Goal: Find specific page/section: Find specific page/section

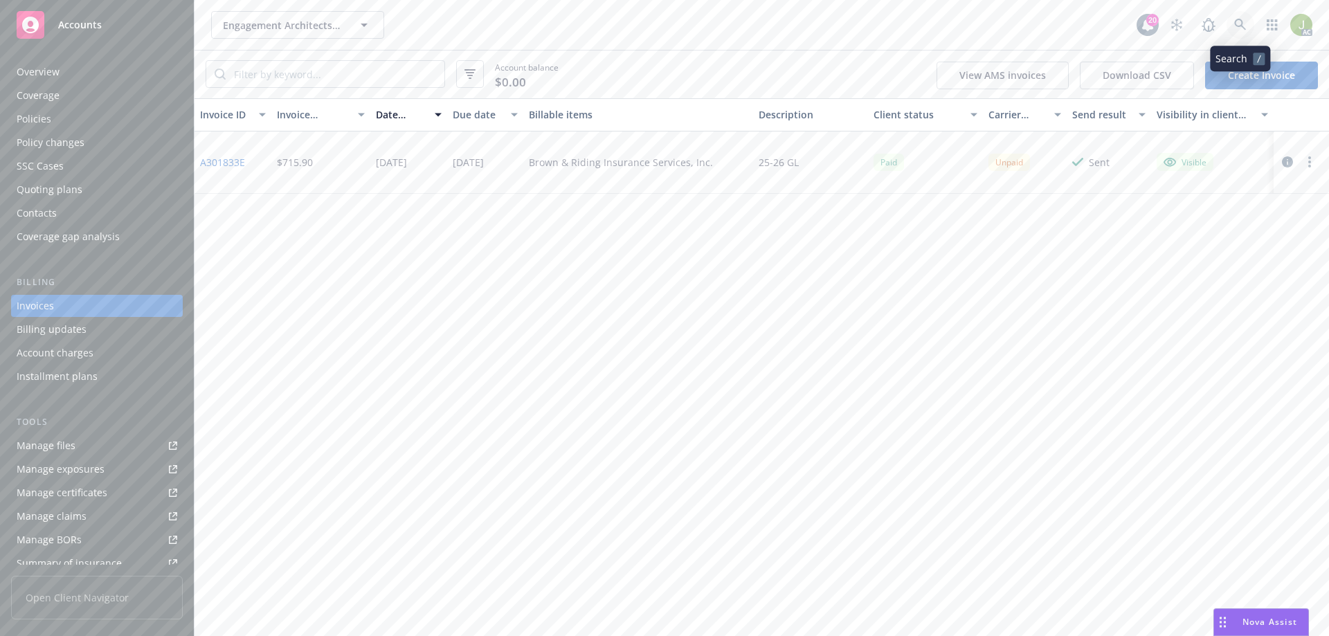
click at [1231, 27] on link at bounding box center [1240, 25] width 28 height 28
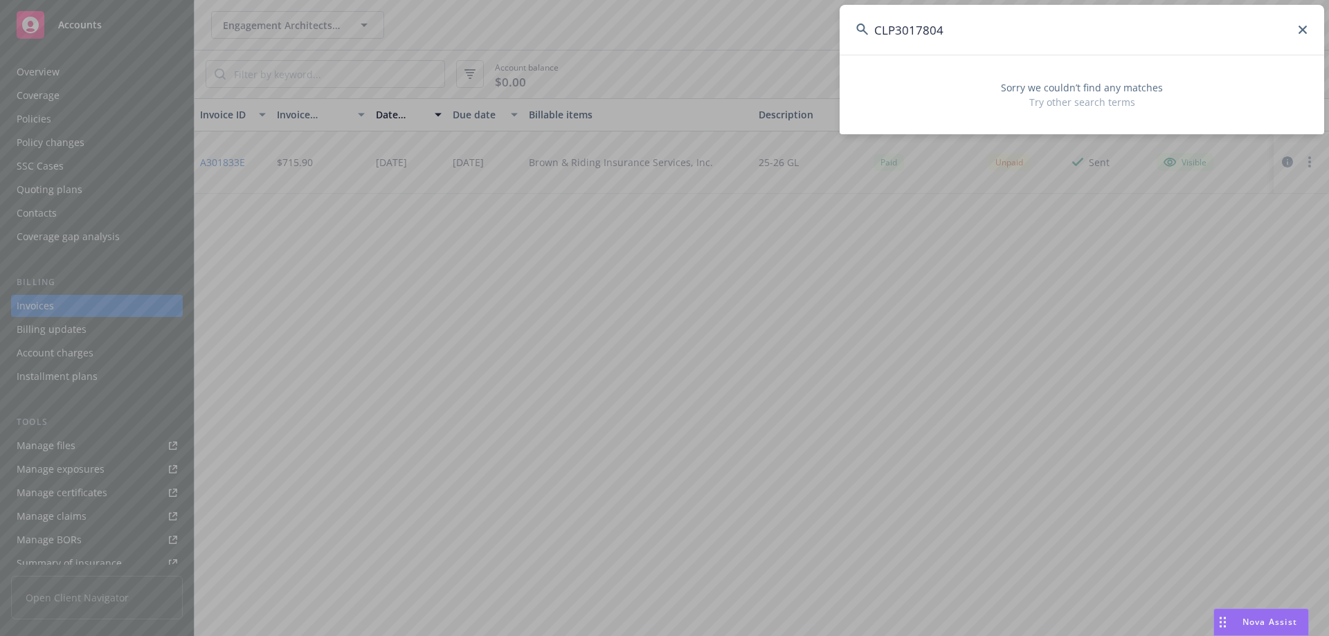
drag, startPoint x: 1027, startPoint y: 28, endPoint x: 798, endPoint y: 13, distance: 229.6
click at [798, 13] on div "CLP3017804 Sorry we couldn’t find any matches Try other search terms" at bounding box center [664, 318] width 1329 height 636
drag, startPoint x: 979, startPoint y: 22, endPoint x: 797, endPoint y: 17, distance: 182.1
click at [797, 17] on div "agr us concentration Sorry we couldn’t find any matches Try other search terms" at bounding box center [664, 318] width 1329 height 636
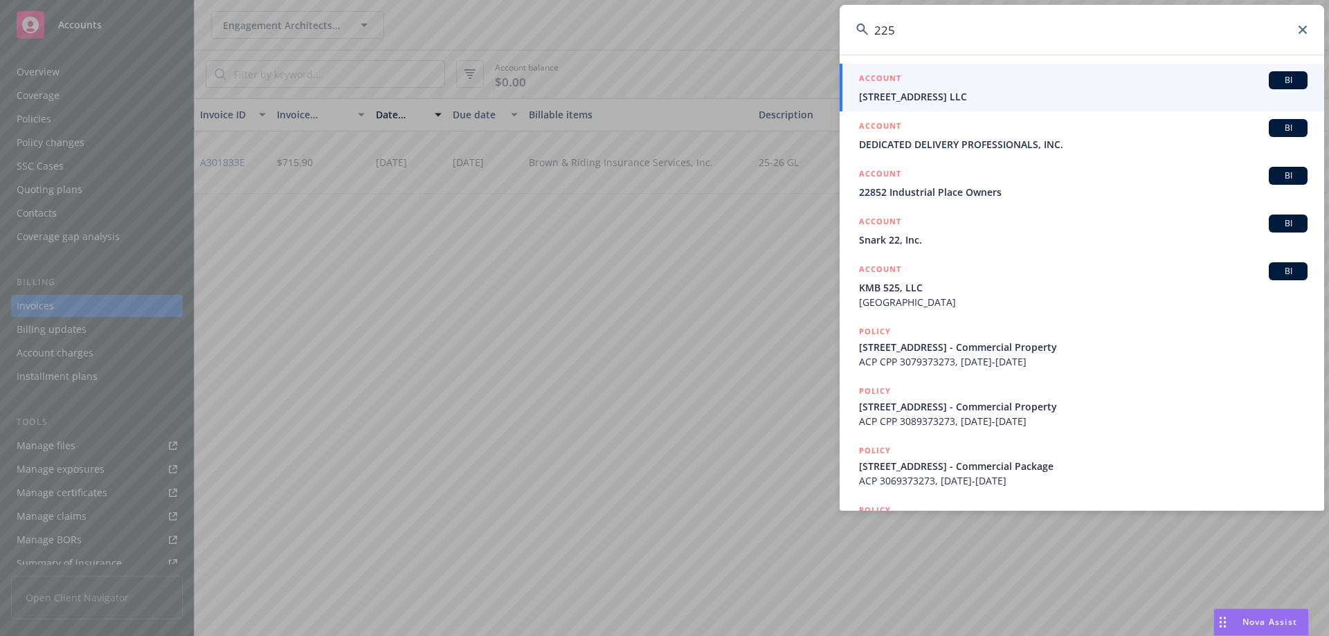
type input "225"
click at [986, 87] on div "ACCOUNT BI" at bounding box center [1083, 80] width 448 height 18
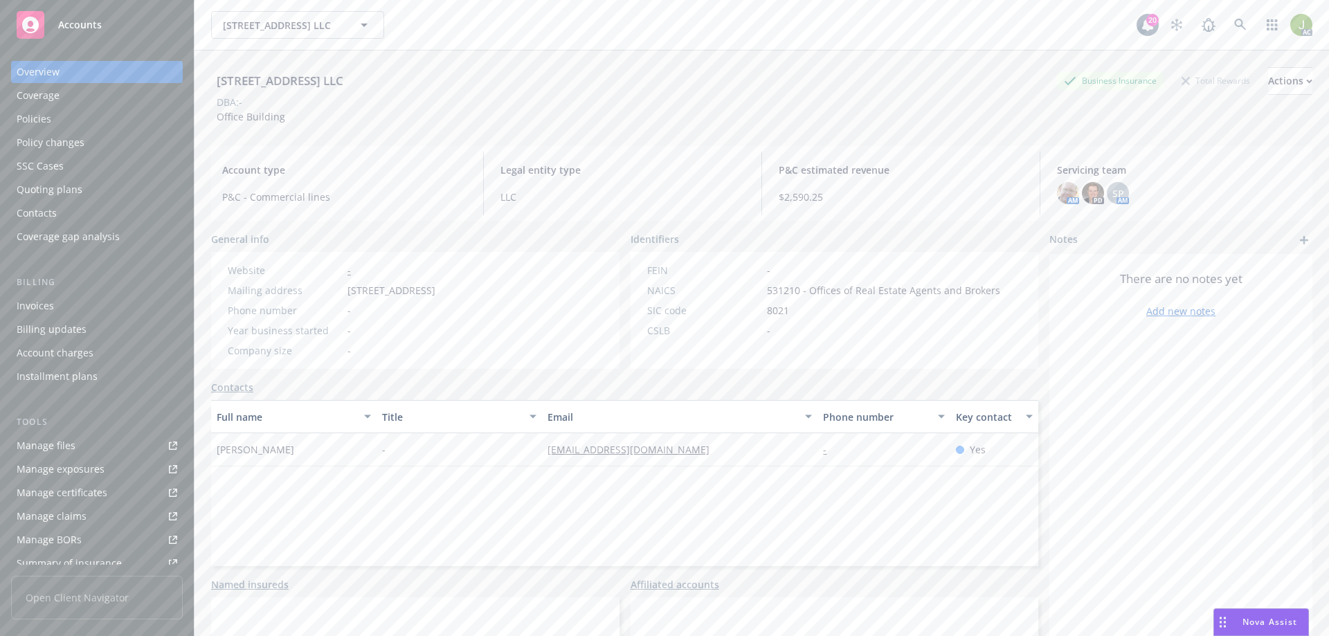
click at [116, 305] on div "Invoices" at bounding box center [97, 306] width 161 height 22
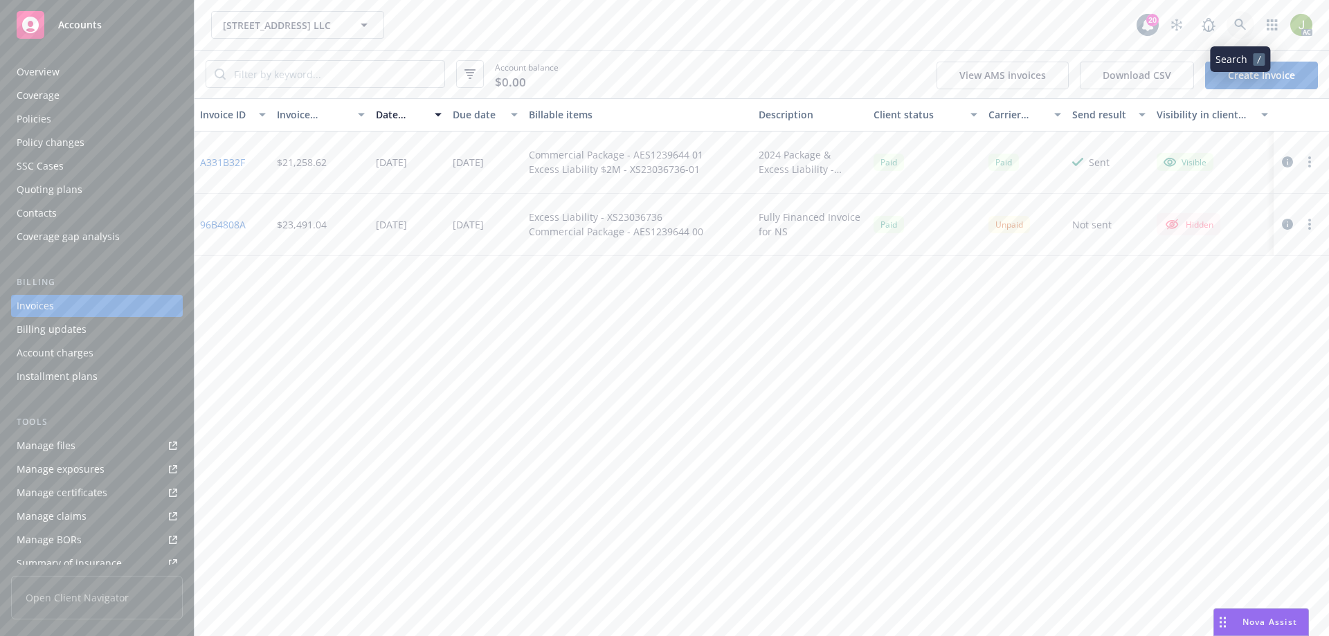
click at [1240, 24] on icon at bounding box center [1240, 25] width 12 height 12
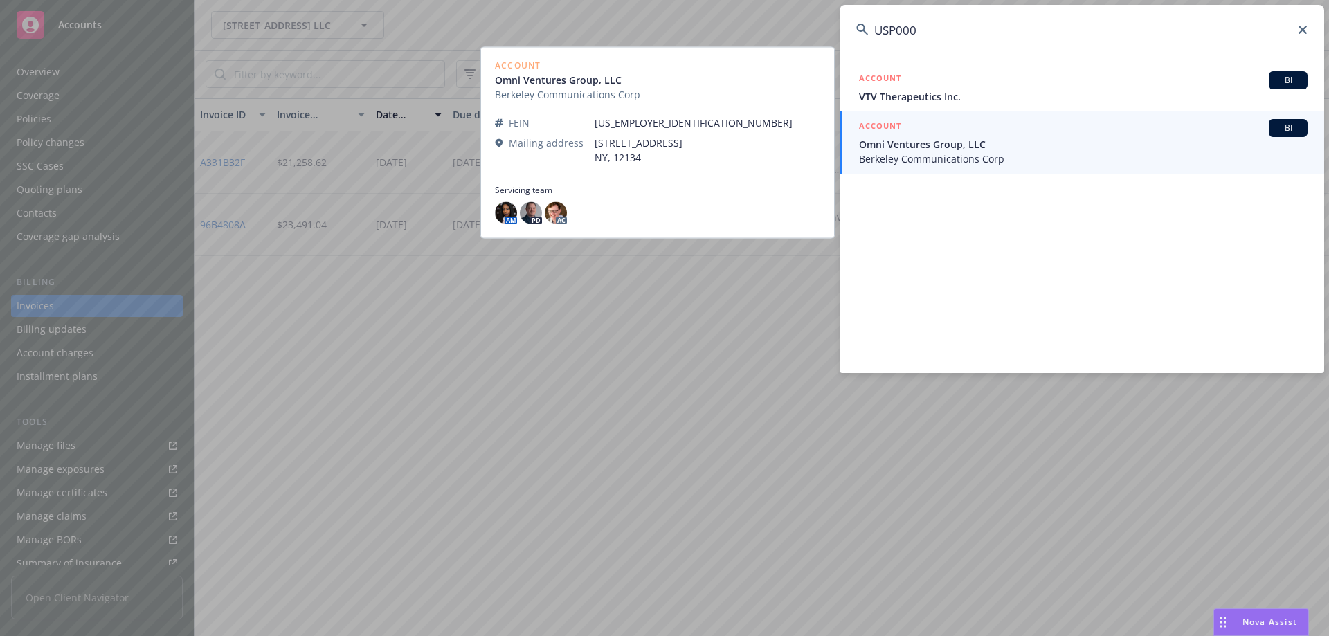
type input "USP000"
click at [979, 143] on span "Omni Ventures Group, LLC" at bounding box center [1083, 144] width 448 height 15
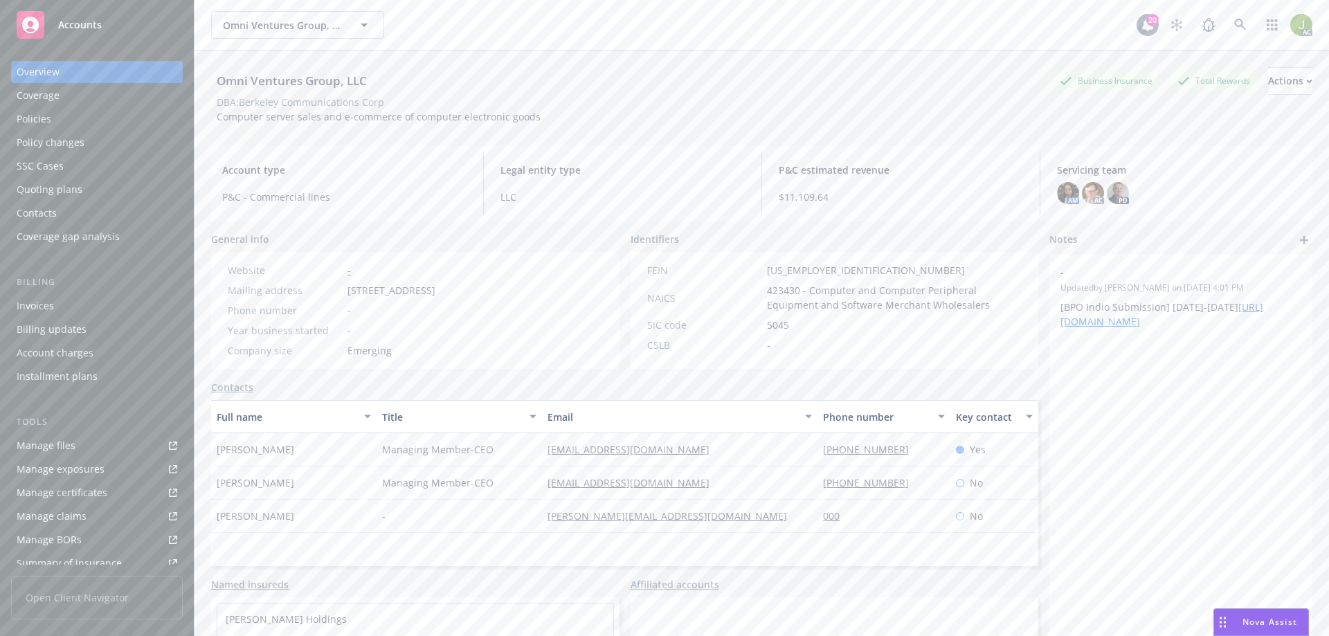
click at [141, 302] on div "Invoices" at bounding box center [97, 306] width 161 height 22
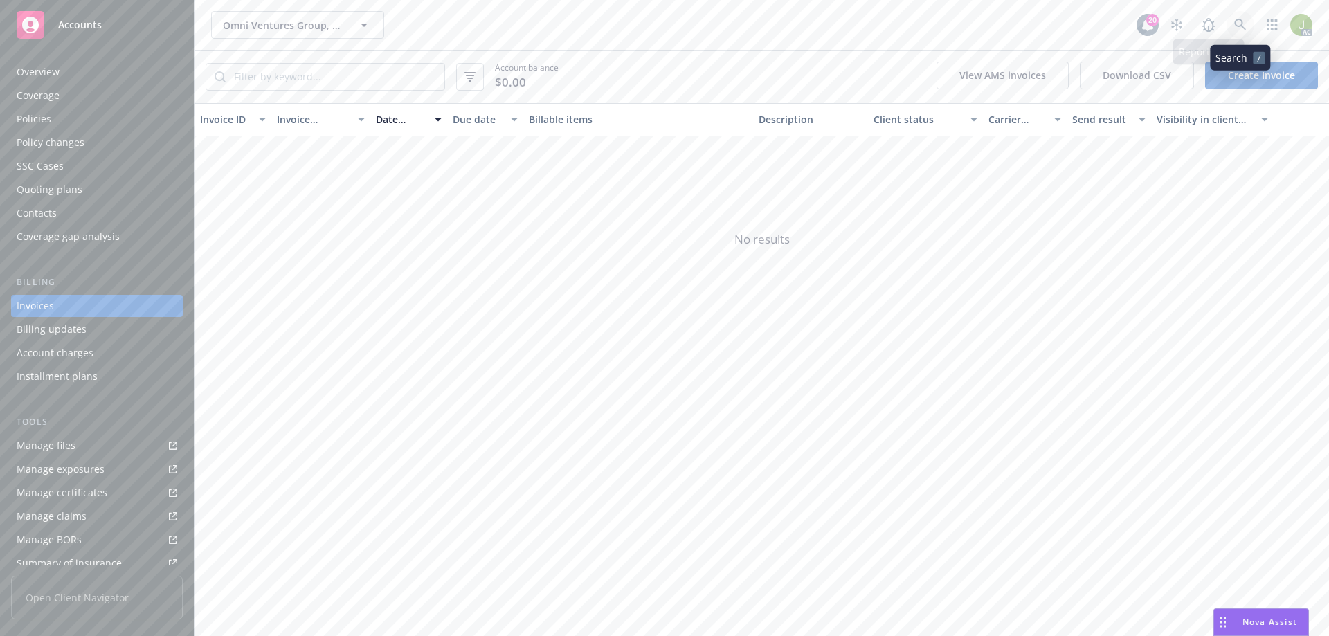
click at [1239, 24] on icon at bounding box center [1240, 25] width 12 height 12
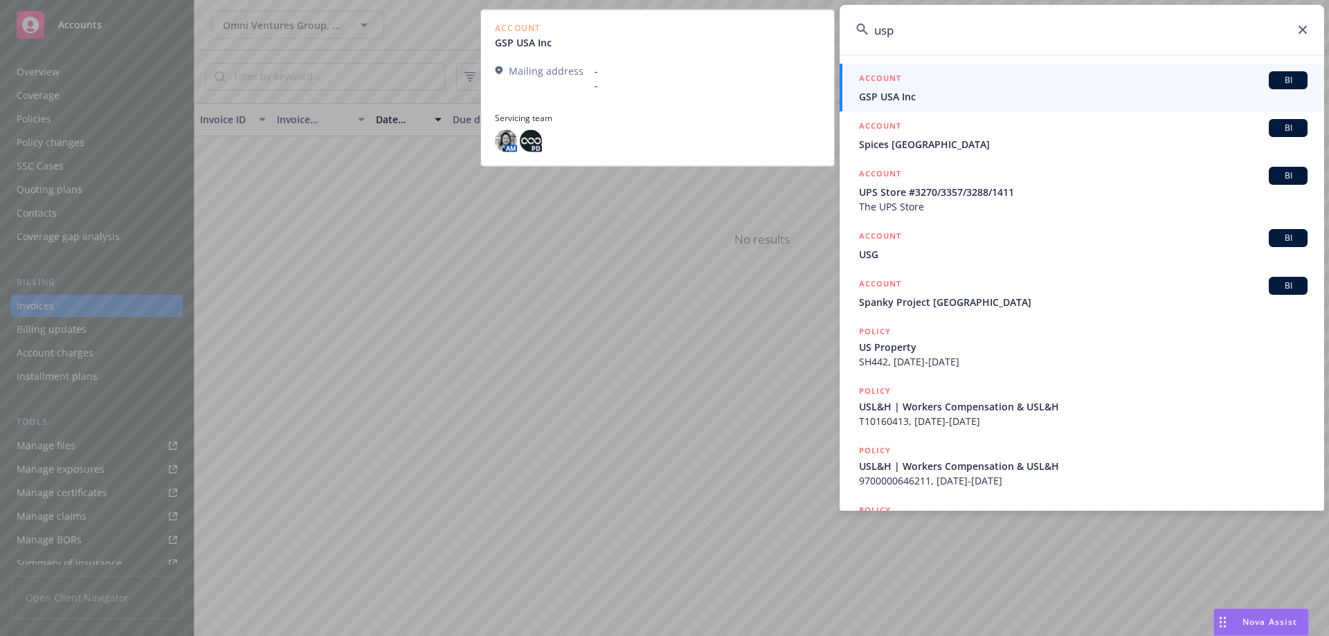
type input "usp"
click at [994, 101] on span "GSP USA Inc" at bounding box center [1083, 96] width 448 height 15
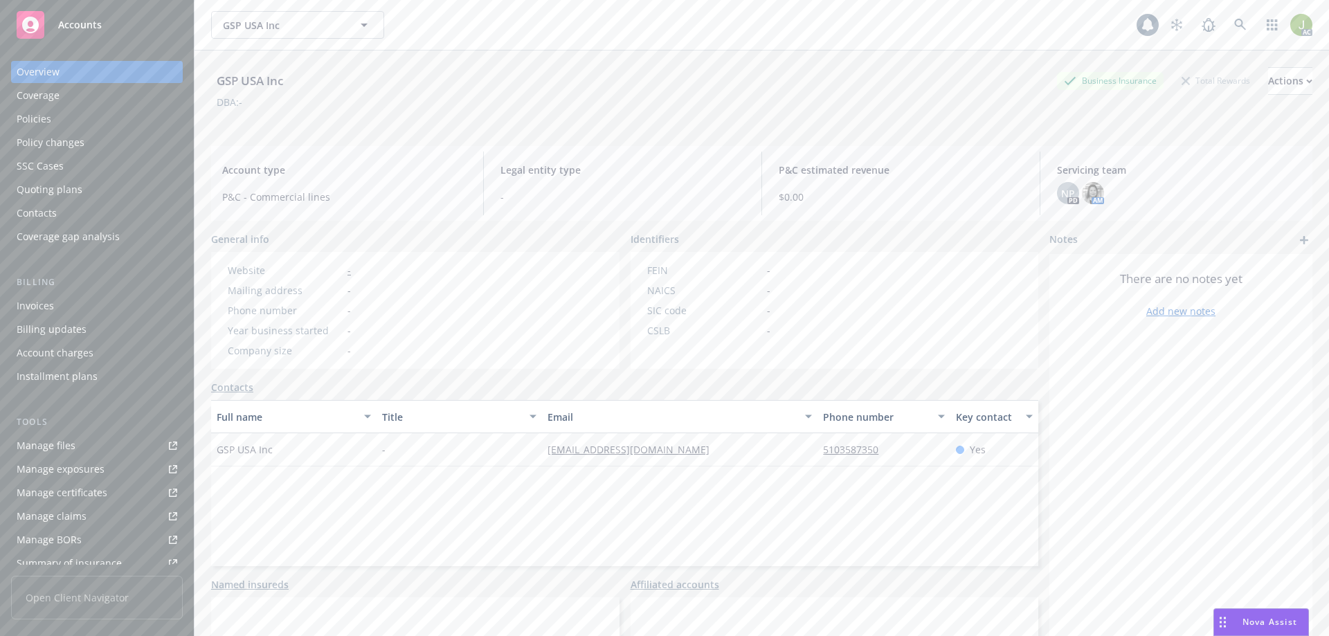
click at [76, 300] on div "Invoices" at bounding box center [97, 306] width 161 height 22
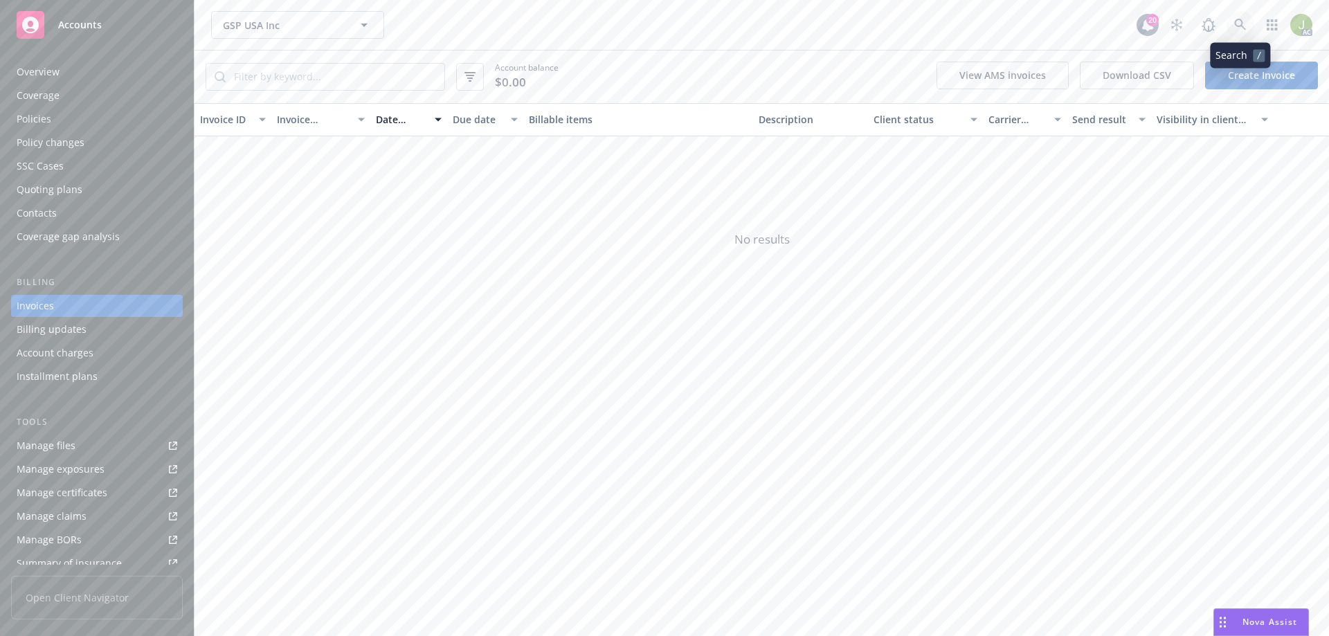
click at [1249, 21] on link at bounding box center [1240, 25] width 28 height 28
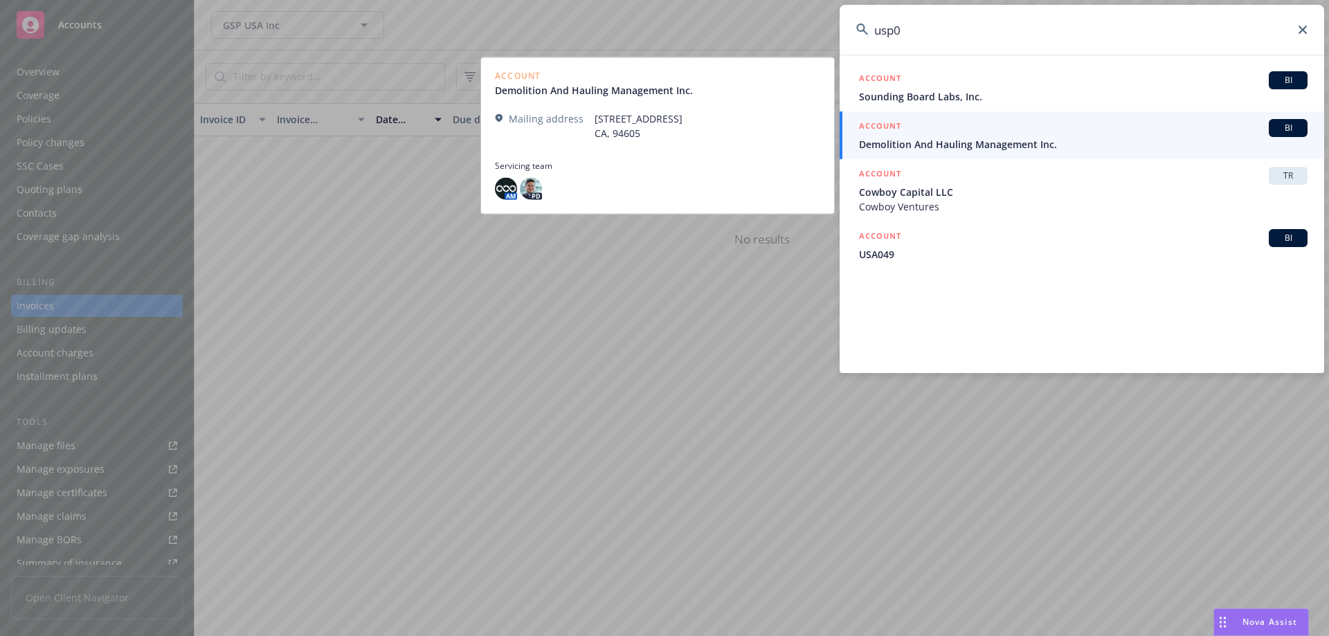
type input "usp0"
click at [1002, 127] on div "ACCOUNT BI" at bounding box center [1083, 128] width 448 height 18
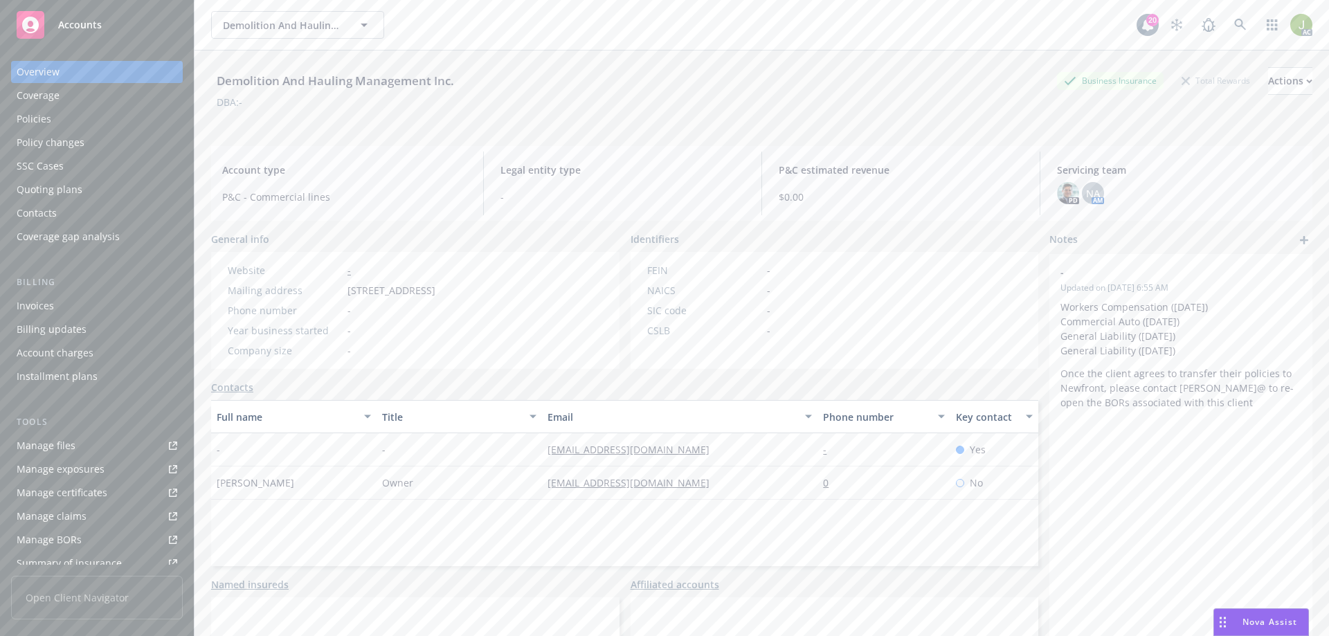
click at [96, 303] on div "Invoices" at bounding box center [97, 306] width 161 height 22
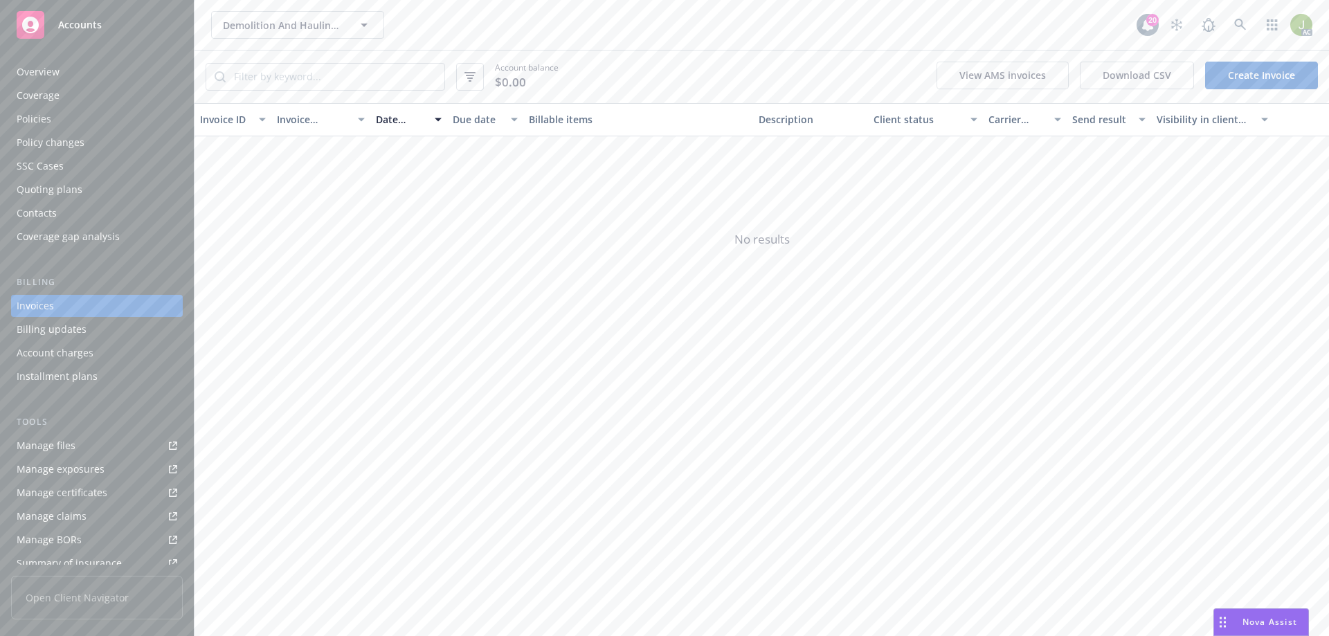
click at [1226, 27] on div "AC" at bounding box center [1237, 25] width 149 height 28
click at [1235, 26] on icon at bounding box center [1240, 25] width 12 height 12
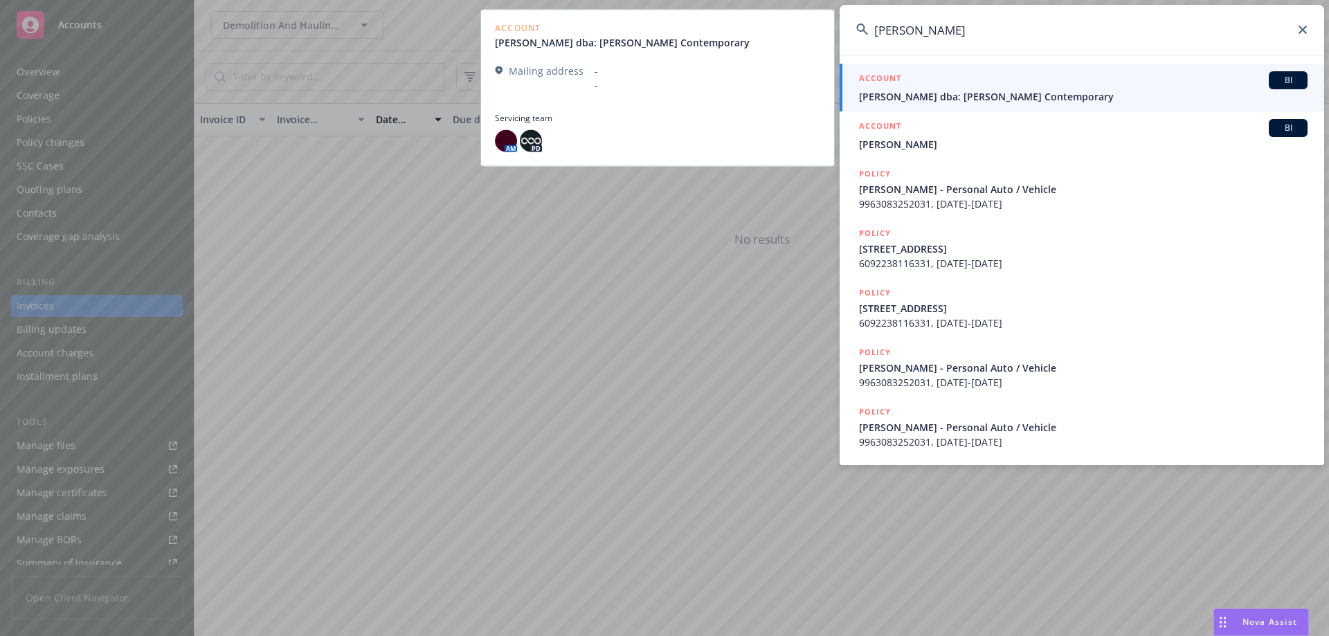
type input "[PERSON_NAME]"
click at [1087, 95] on span "[PERSON_NAME] dba: [PERSON_NAME] Contemporary" at bounding box center [1083, 96] width 448 height 15
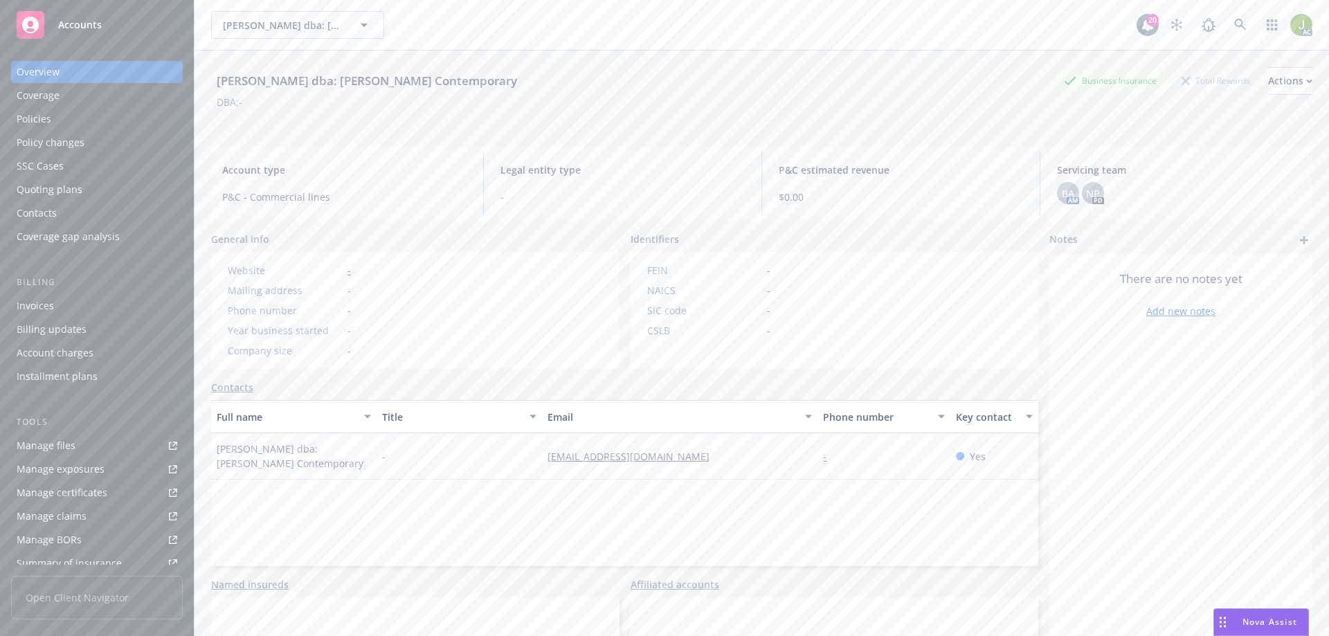
click at [100, 294] on div "Billing Invoices Billing updates Account charges Installment plans" at bounding box center [97, 331] width 172 height 112
click at [97, 307] on div "Invoices" at bounding box center [97, 306] width 161 height 22
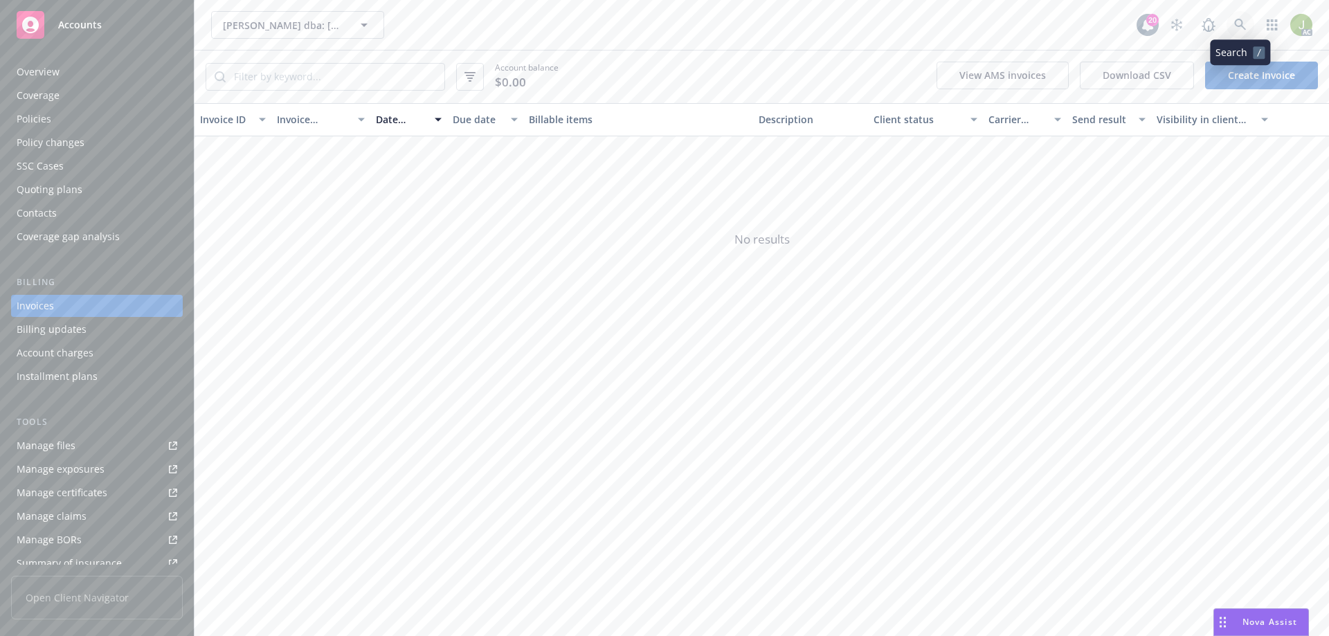
click at [1250, 29] on link at bounding box center [1240, 25] width 28 height 28
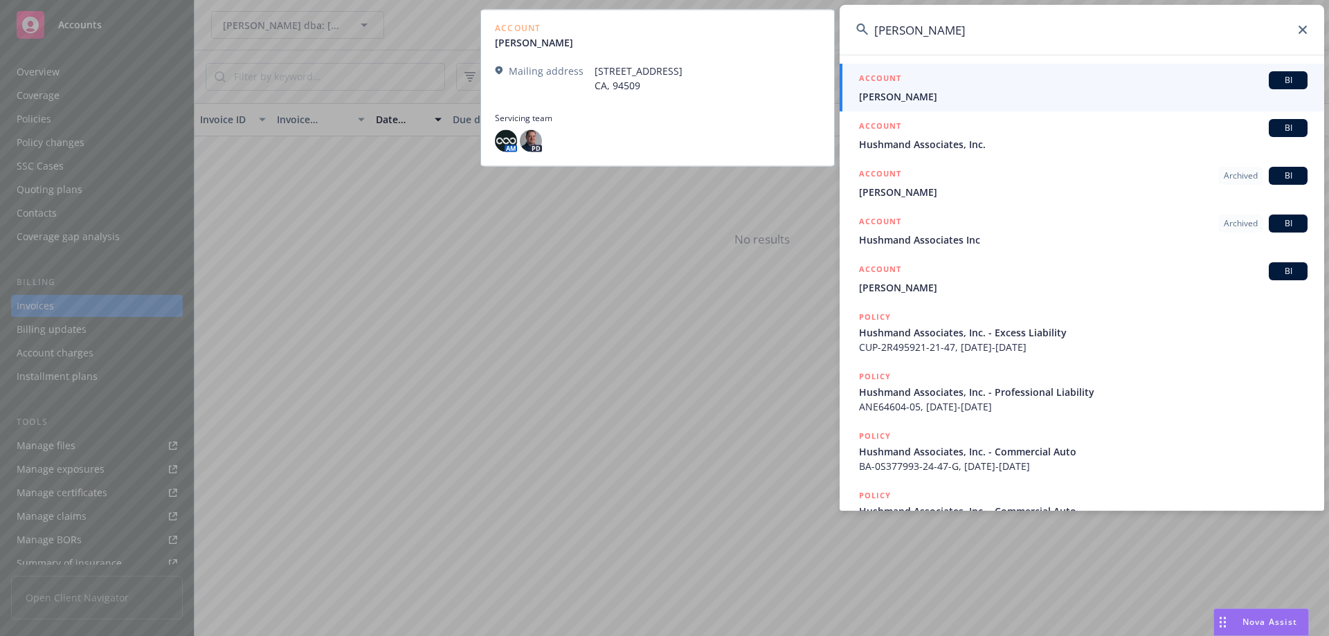
type input "[PERSON_NAME]"
click at [928, 89] on div "ACCOUNT BI" at bounding box center [1083, 80] width 448 height 18
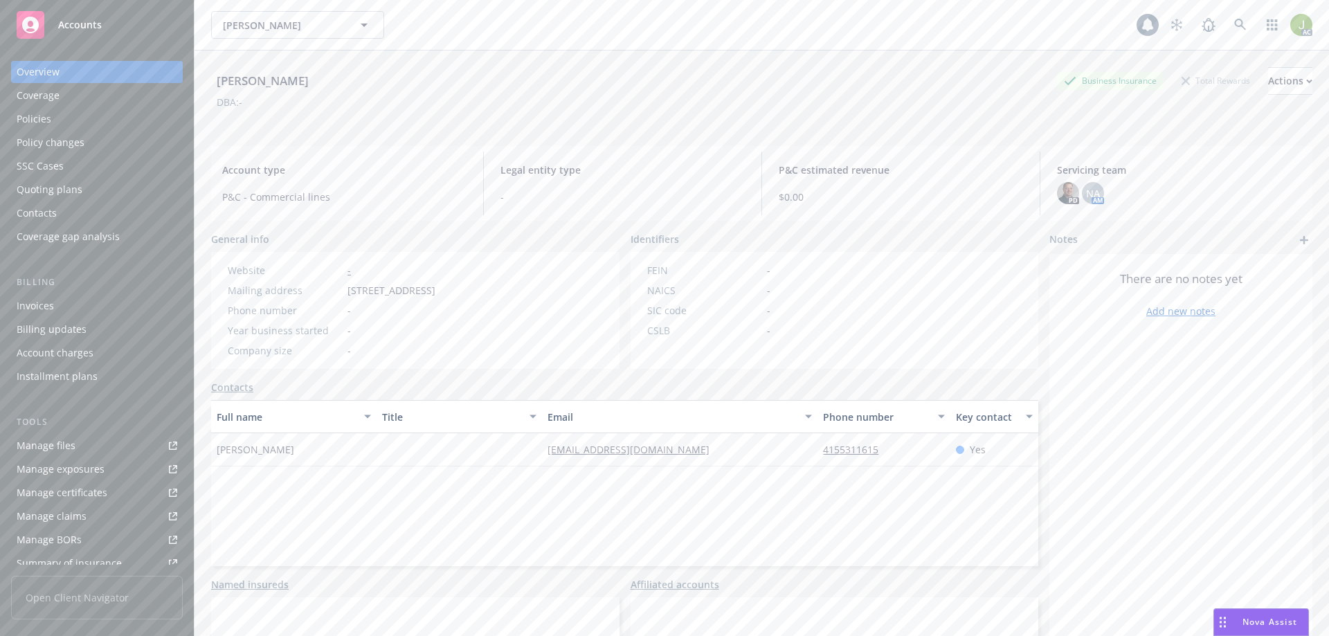
click at [69, 298] on div "Invoices" at bounding box center [97, 306] width 161 height 22
